Goal: Task Accomplishment & Management: Use online tool/utility

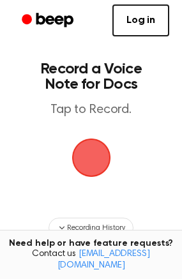
click at [93, 158] on span "button" at bounding box center [91, 158] width 36 height 36
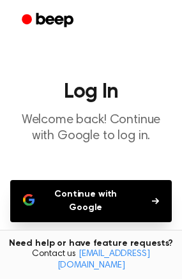
click at [88, 189] on button "Continue with Google" at bounding box center [90, 201] width 161 height 42
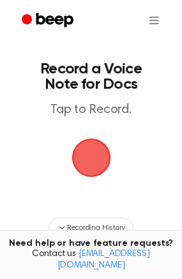
click at [82, 163] on span "button" at bounding box center [91, 158] width 36 height 36
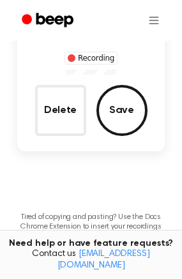
scroll to position [73, 0]
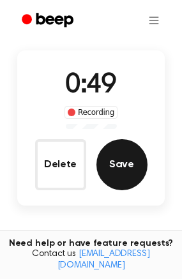
click at [110, 163] on button "Save" at bounding box center [121, 164] width 51 height 51
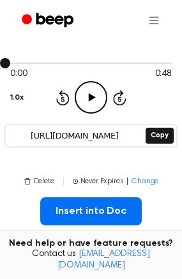
scroll to position [128, 0]
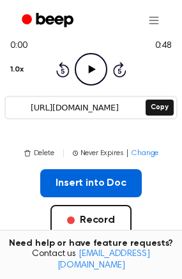
click at [87, 178] on button "Insert into Doc" at bounding box center [90, 183] width 101 height 28
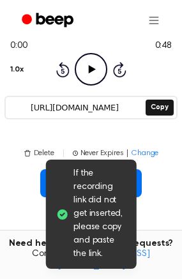
click at [157, 213] on div "Insert into Doc Record" at bounding box center [90, 222] width 161 height 107
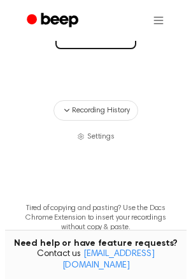
scroll to position [377, 0]
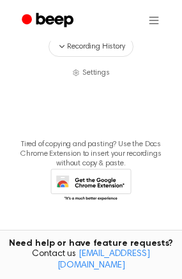
click at [95, 184] on icon at bounding box center [90, 185] width 81 height 35
click at [89, 72] on span "Settings" at bounding box center [95, 72] width 27 height 11
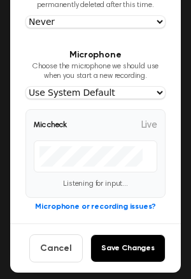
scroll to position [98, 0]
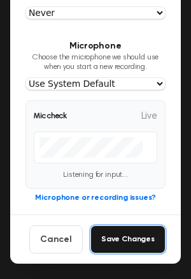
click at [124, 235] on button "Save Changes" at bounding box center [128, 239] width 75 height 28
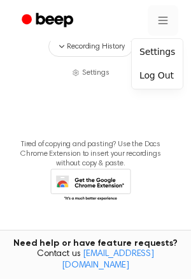
click at [154, 47] on div "Settings" at bounding box center [158, 51] width 46 height 21
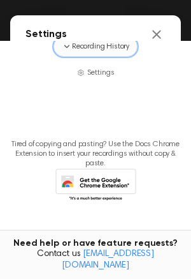
click at [67, 45] on icon "button" at bounding box center [67, 46] width 10 height 10
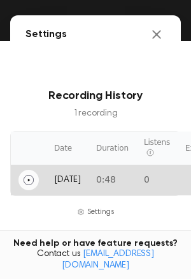
click at [34, 177] on button "Play" at bounding box center [28, 180] width 20 height 20
